Goal: Information Seeking & Learning: Learn about a topic

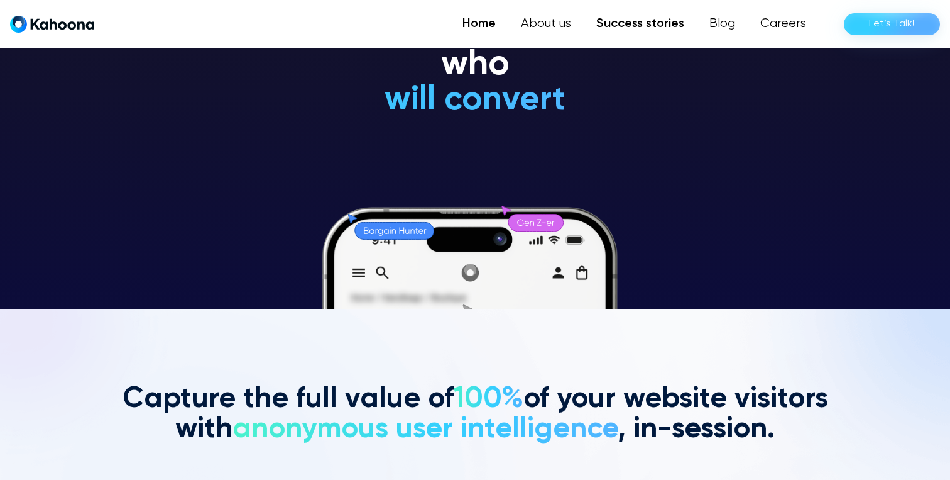
scroll to position [171, 0]
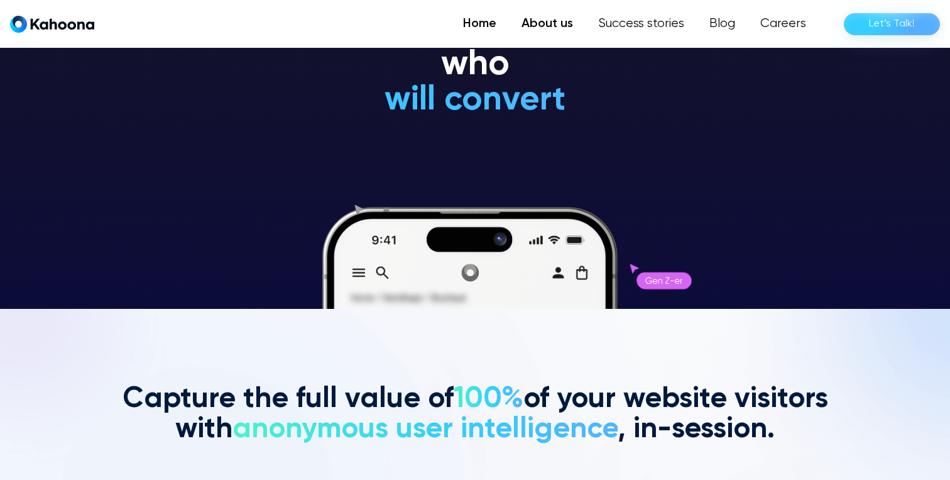
click at [564, 28] on link "About us" at bounding box center [547, 23] width 77 height 25
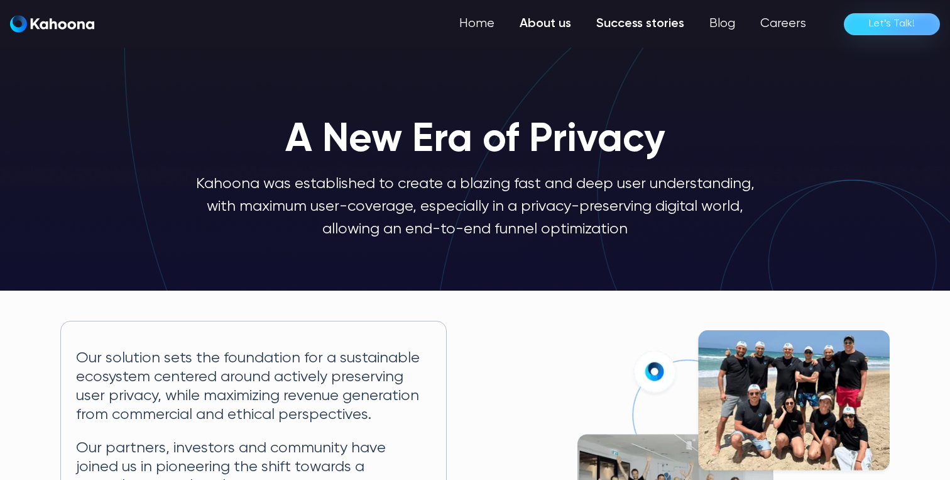
click at [654, 26] on link "Success stories" at bounding box center [640, 23] width 113 height 25
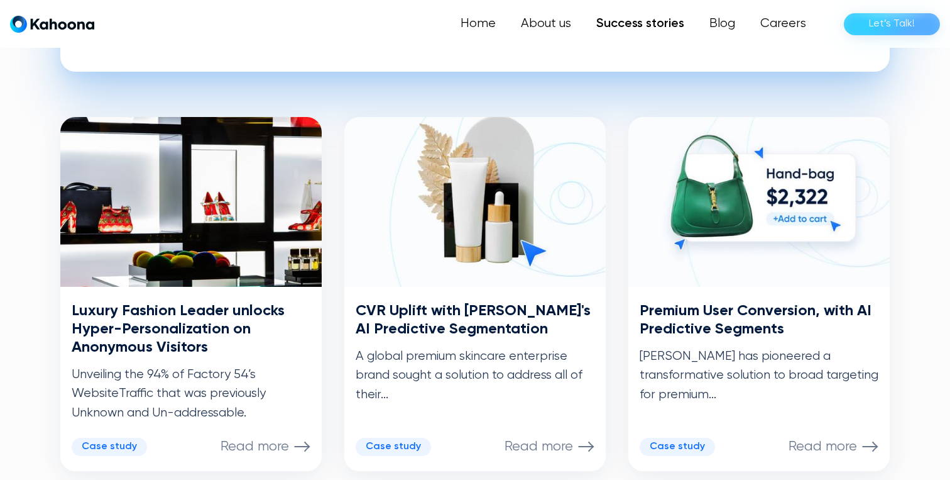
scroll to position [575, 0]
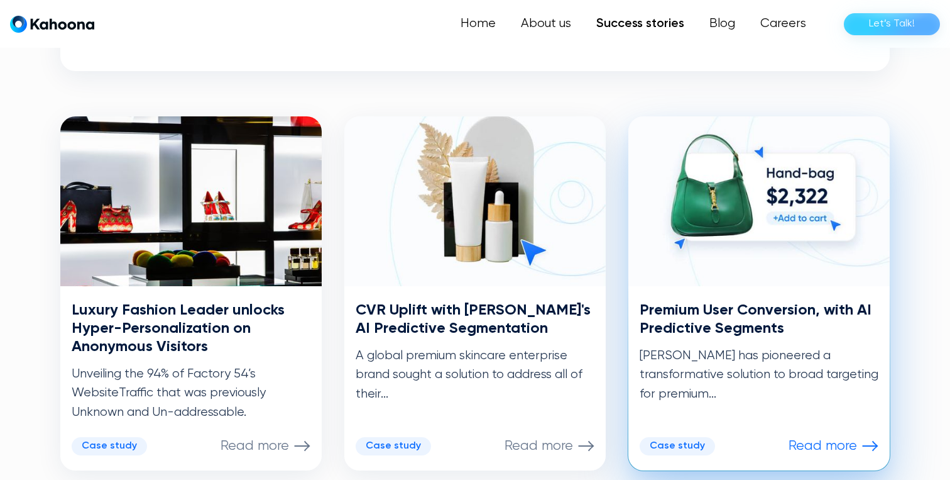
click at [735, 318] on h3 "Premium User Conversion, with AI Predictive Segments" at bounding box center [759, 319] width 239 height 36
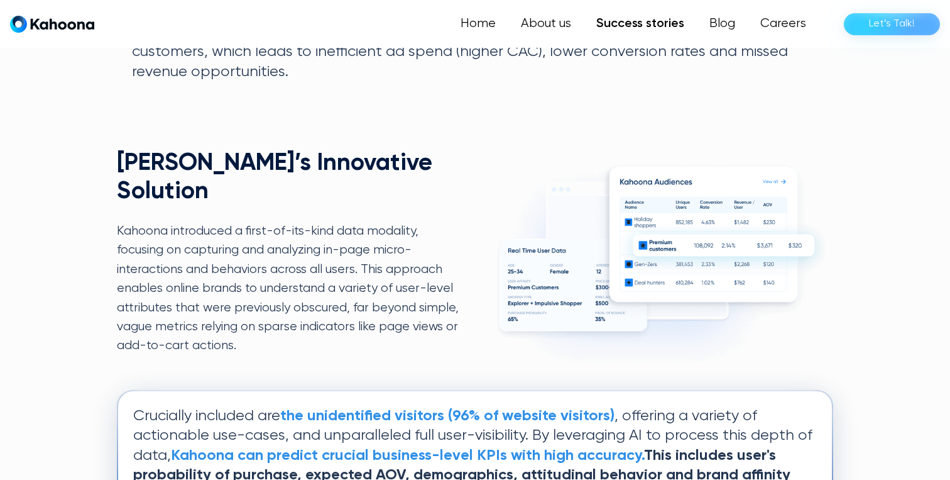
scroll to position [1140, 0]
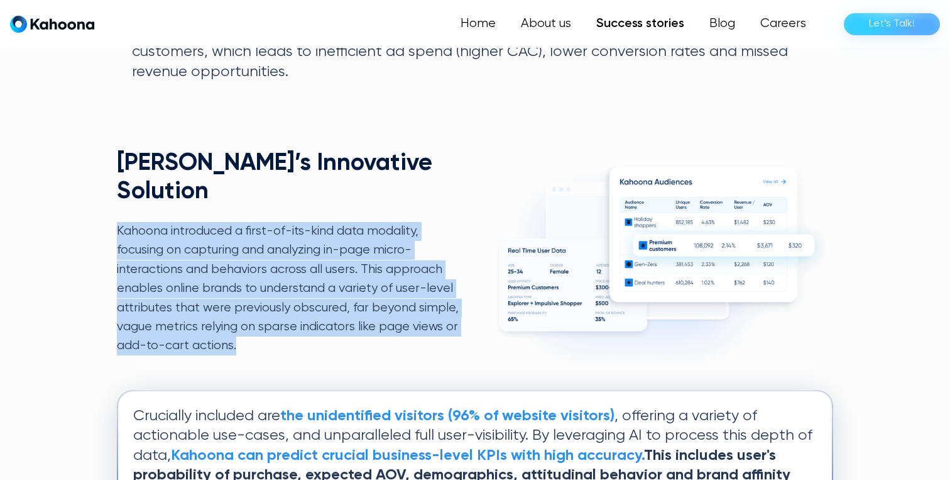
drag, startPoint x: 117, startPoint y: 202, endPoint x: 315, endPoint y: 312, distance: 226.5
click at [315, 312] on p "Kahoona introduced a first-of-its-kind data modality, focusing on capturing and…" at bounding box center [288, 289] width 342 height 134
copy p "Kahoona introduced a first-of-its-kind data modality, focusing on capturing and…"
